Goal: Go to known website: Go to known website

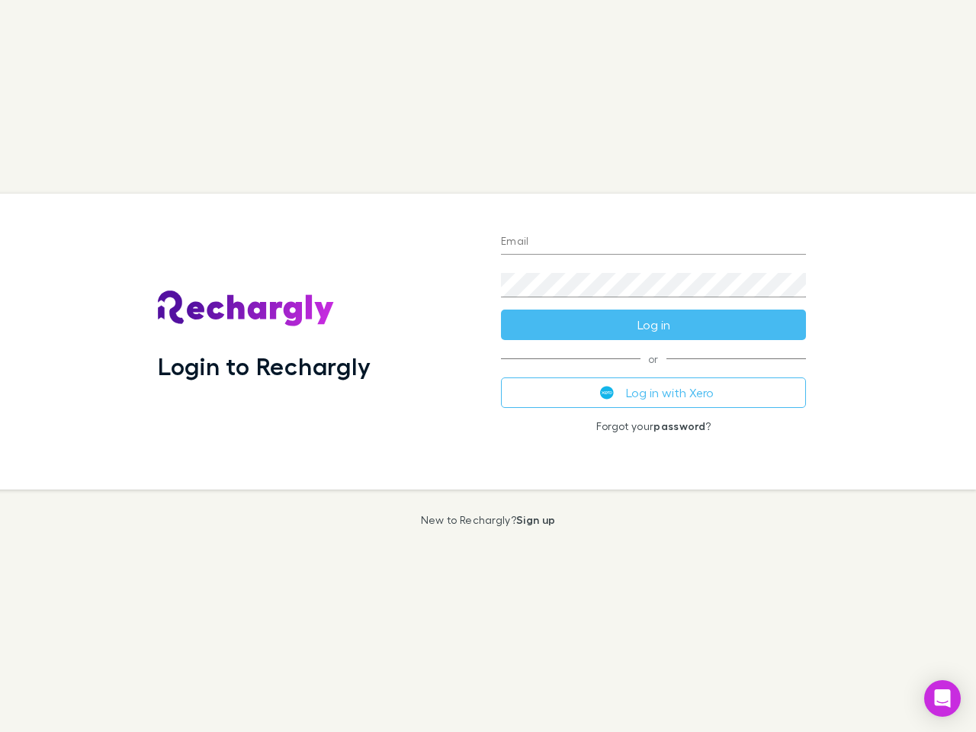
click at [488, 366] on div "Login to Rechargly" at bounding box center [317, 342] width 343 height 296
click at [654, 243] on input "Email" at bounding box center [653, 242] width 305 height 24
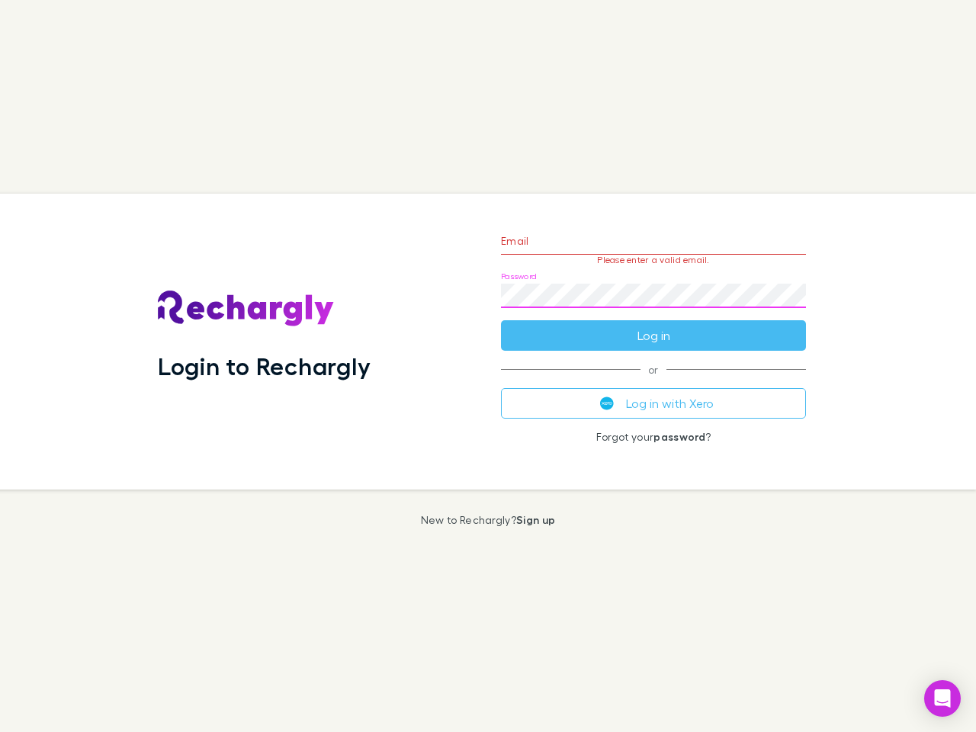
click at [654, 325] on form "Email Please enter a valid email. Password Log in" at bounding box center [653, 284] width 305 height 133
click at [654, 393] on div "Email Please enter a valid email. Password Log in or Log in with Xero Forgot yo…" at bounding box center [653, 342] width 329 height 296
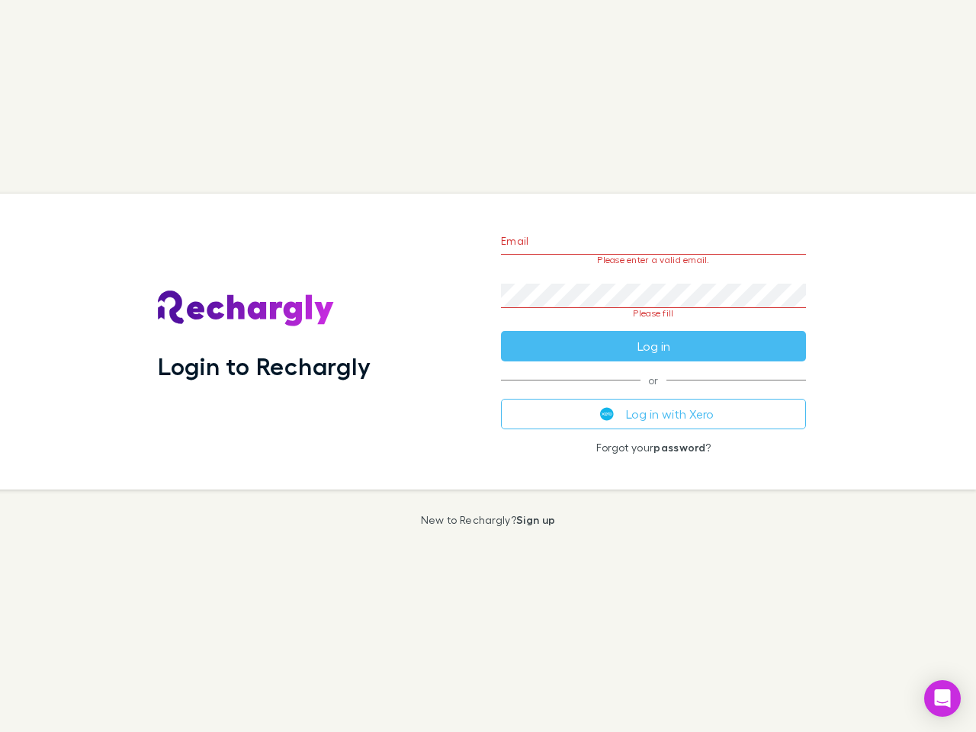
click at [943, 699] on icon "Open Intercom Messenger" at bounding box center [943, 698] width 16 height 18
